Goal: Transaction & Acquisition: Purchase product/service

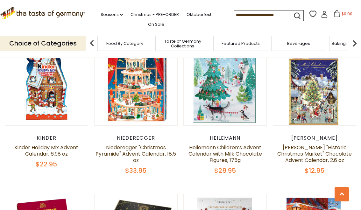
scroll to position [250, 0]
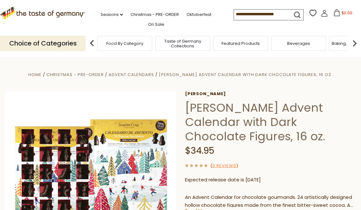
scroll to position [66, 0]
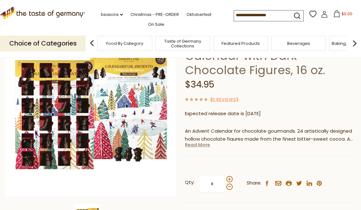
click at [204, 144] on link "Read More" at bounding box center [197, 145] width 25 height 6
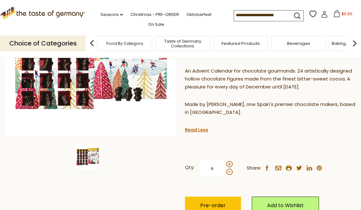
scroll to position [127, 0]
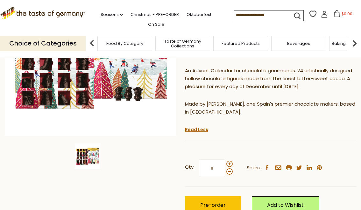
click at [89, 155] on img at bounding box center [87, 156] width 25 height 25
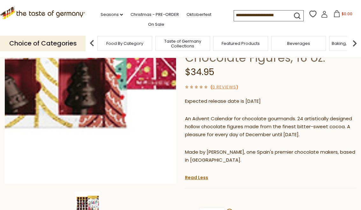
scroll to position [72, 0]
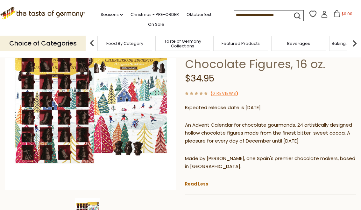
click at [244, 71] on div "$34.95" at bounding box center [270, 78] width 171 height 15
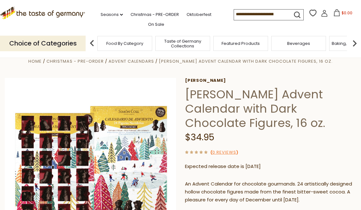
scroll to position [0, 0]
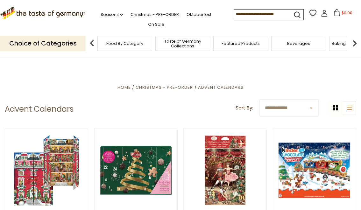
click at [299, 104] on select "**********" at bounding box center [289, 108] width 59 height 18
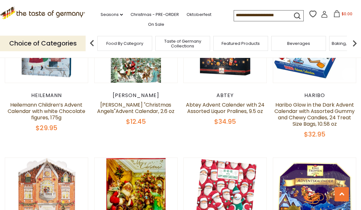
scroll to position [1372, 0]
